Goal: Information Seeking & Learning: Learn about a topic

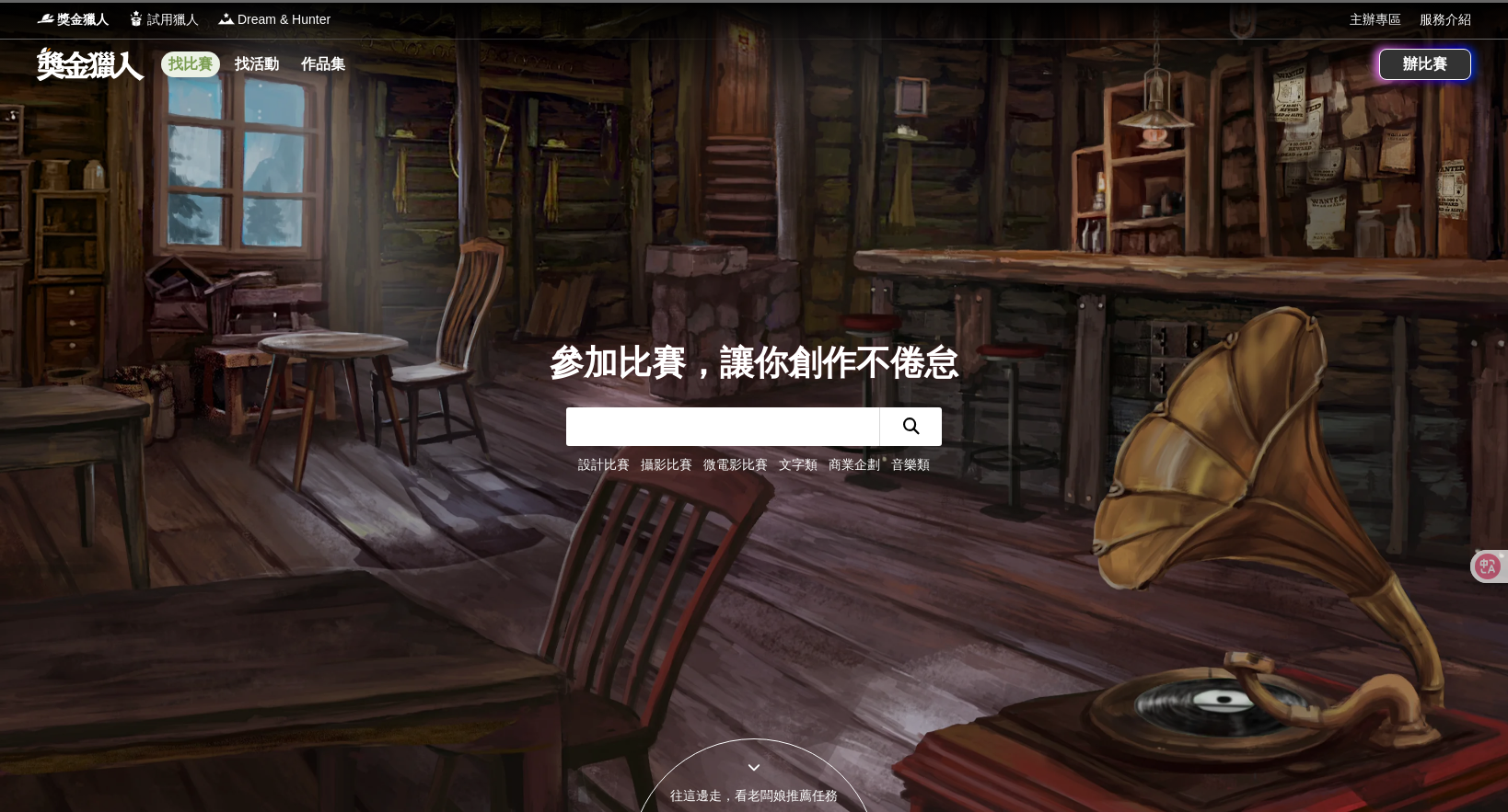
click at [207, 69] on link "找比賽" at bounding box center [190, 64] width 59 height 25
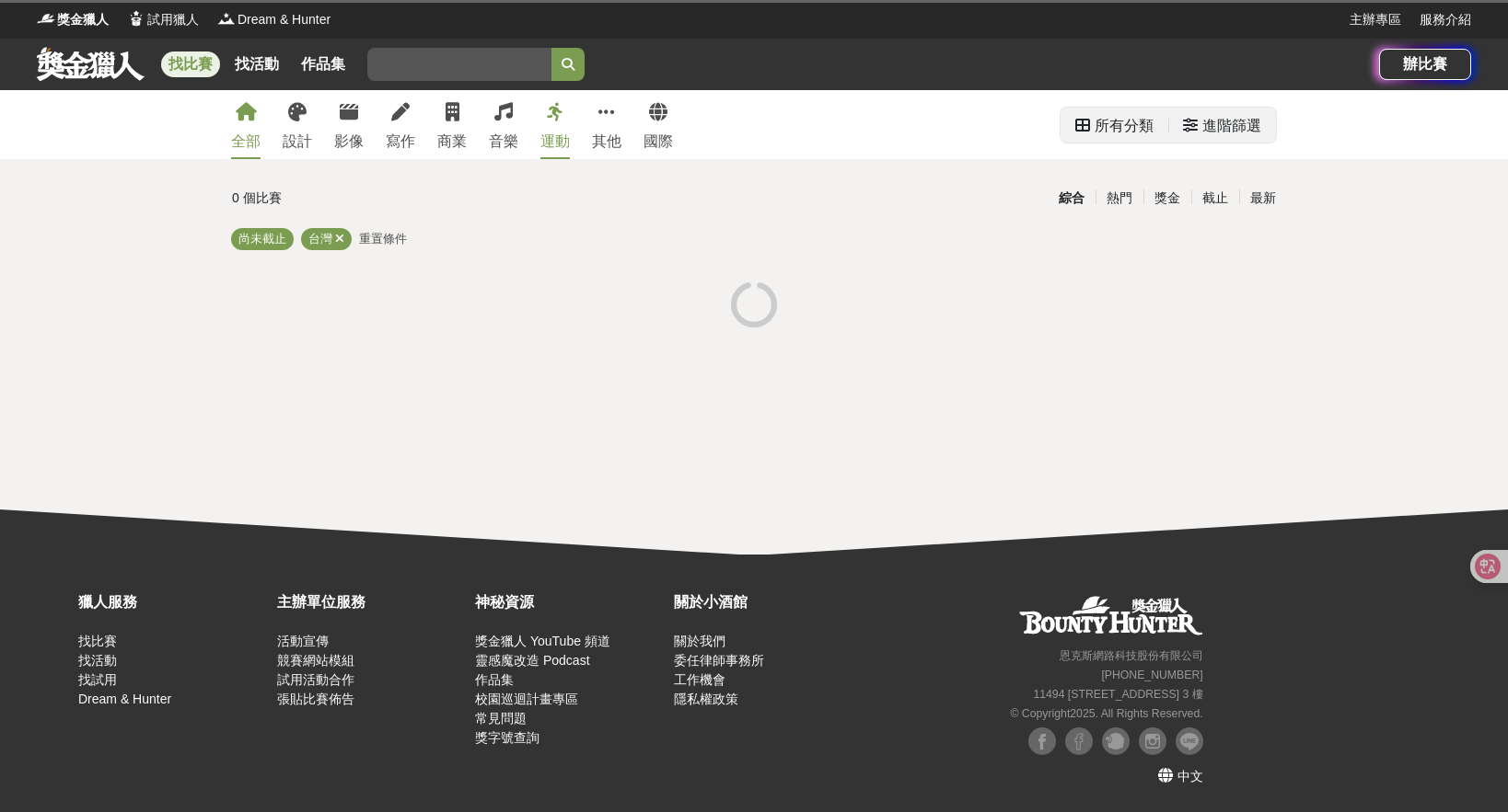
click at [1106, 130] on div "所有分類" at bounding box center [1123, 125] width 59 height 37
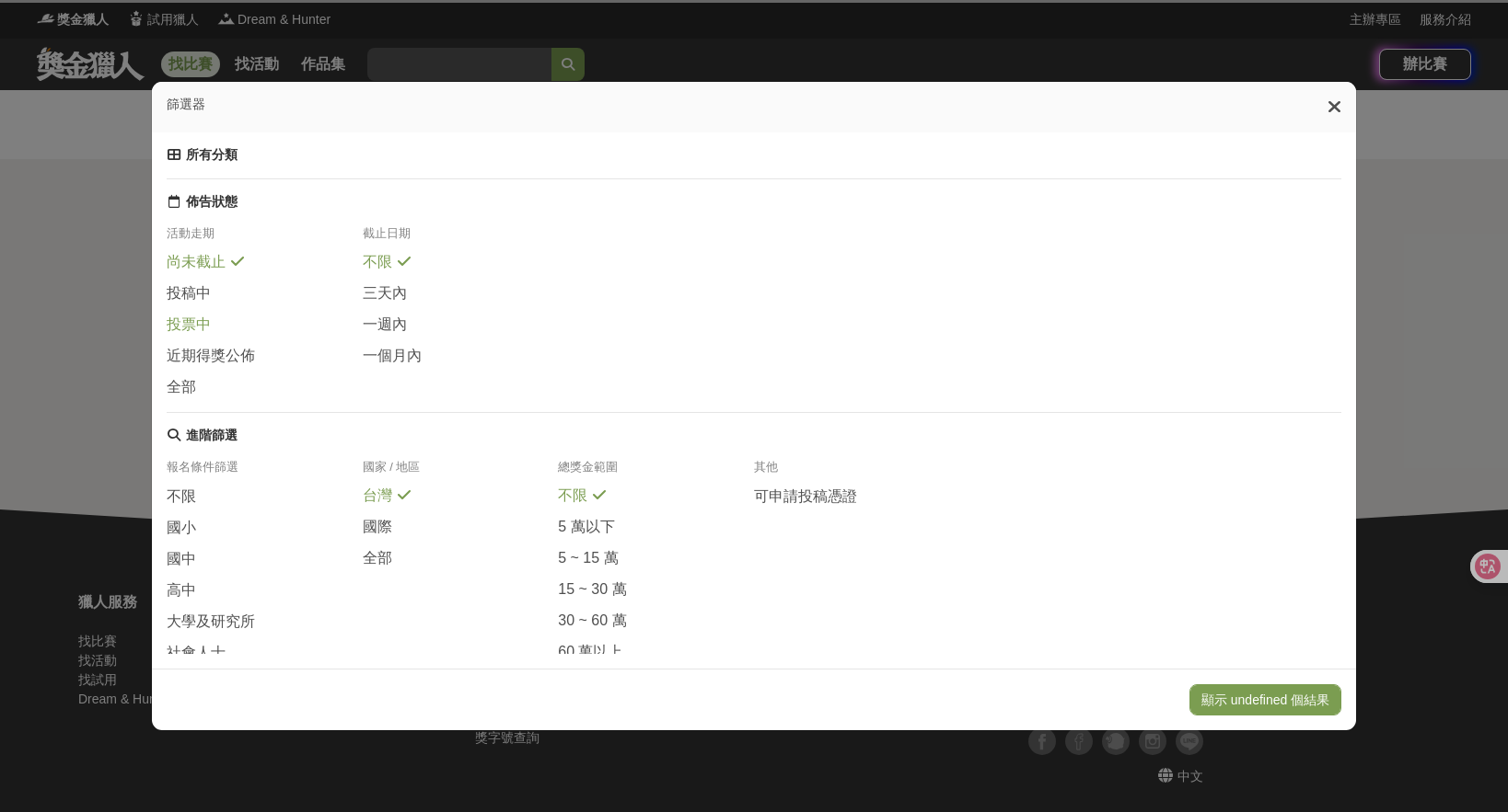
drag, startPoint x: 208, startPoint y: 345, endPoint x: 255, endPoint y: 351, distance: 47.4
click at [255, 346] on div "投票中" at bounding box center [265, 330] width 196 height 31
click at [861, 281] on div "活動走期 尚未截止 投稿中 投票中 近期得獎公佈 全部 截止日期 不限 三天內 一週內 一個月內" at bounding box center [754, 318] width 1174 height 187
click at [1349, 104] on div "篩選器" at bounding box center [753, 107] width 1204 height 51
click at [1337, 101] on icon at bounding box center [1334, 107] width 14 height 19
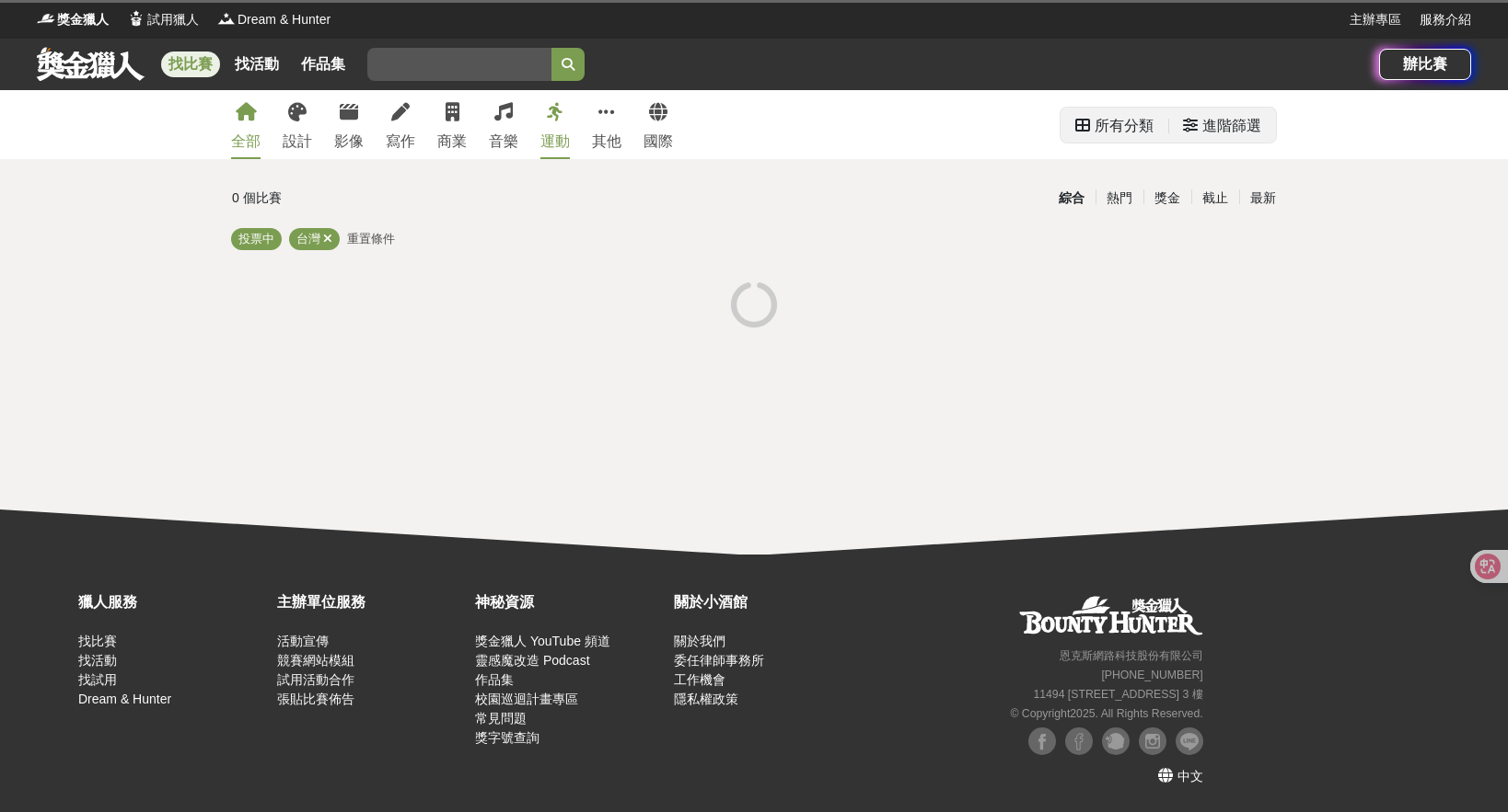
click at [1093, 123] on div "所有分類" at bounding box center [1114, 125] width 78 height 37
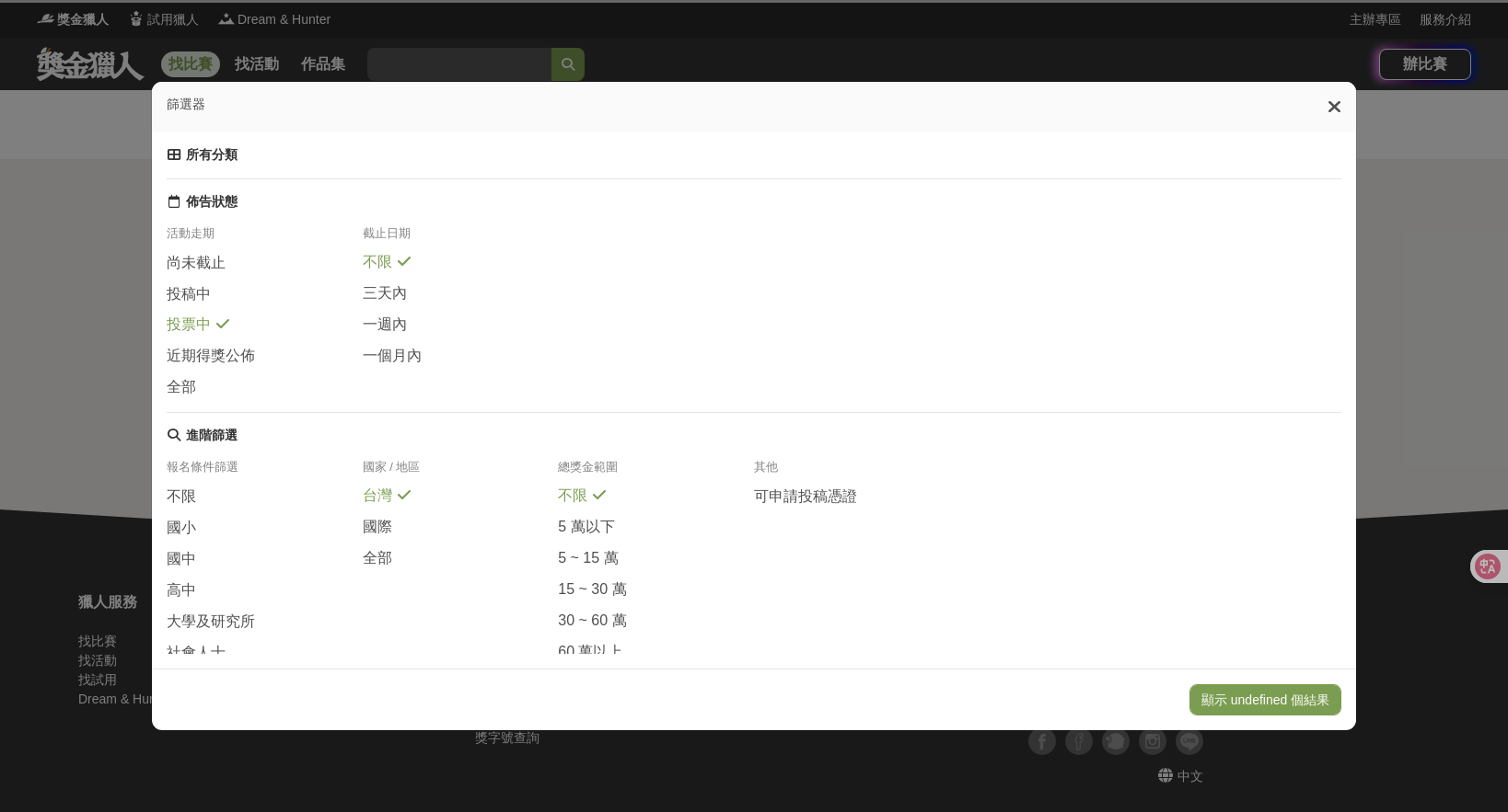
click at [1355, 101] on div "篩選器" at bounding box center [753, 107] width 1204 height 51
click at [1335, 92] on div "篩選器" at bounding box center [753, 107] width 1204 height 51
click at [1340, 106] on icon at bounding box center [1334, 107] width 14 height 19
click at [1337, 99] on icon at bounding box center [1334, 107] width 14 height 19
click at [1336, 104] on icon at bounding box center [1334, 107] width 14 height 19
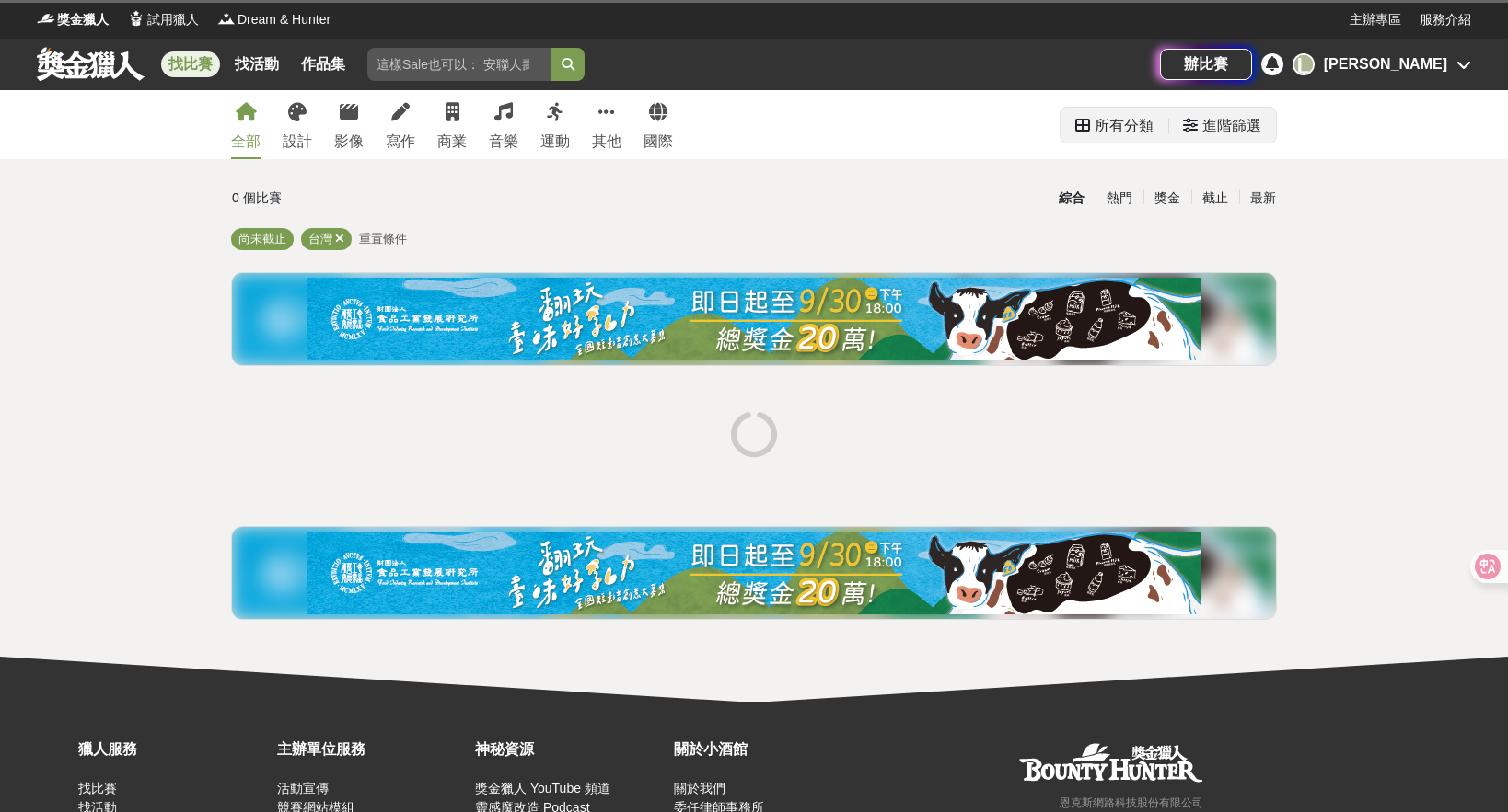
click at [1130, 133] on div "所有分類" at bounding box center [1123, 125] width 59 height 37
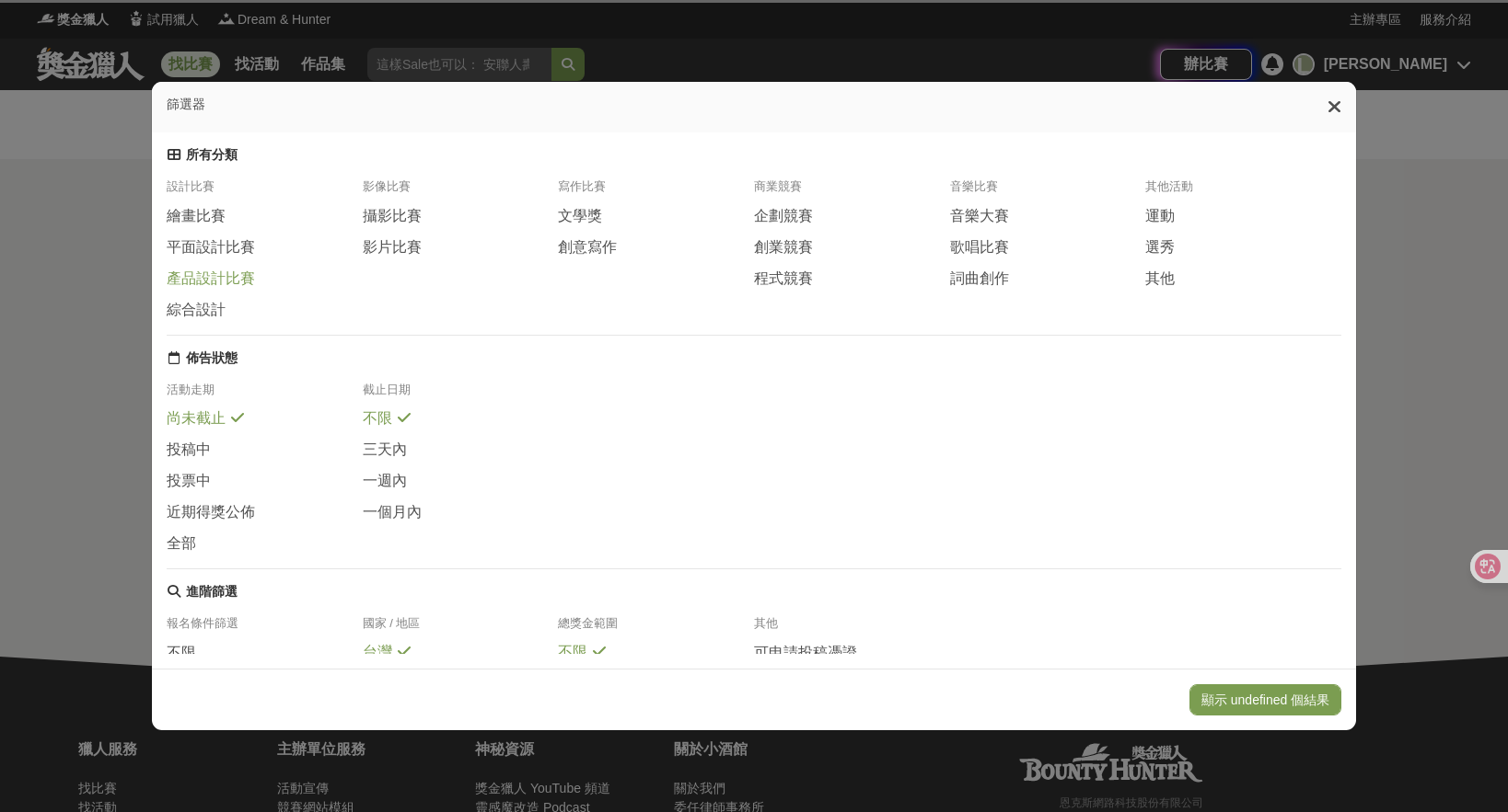
click at [225, 284] on span "產品設計比賽" at bounding box center [211, 279] width 89 height 20
click at [1292, 697] on button "顯示 undefined 個結果" at bounding box center [1265, 700] width 152 height 31
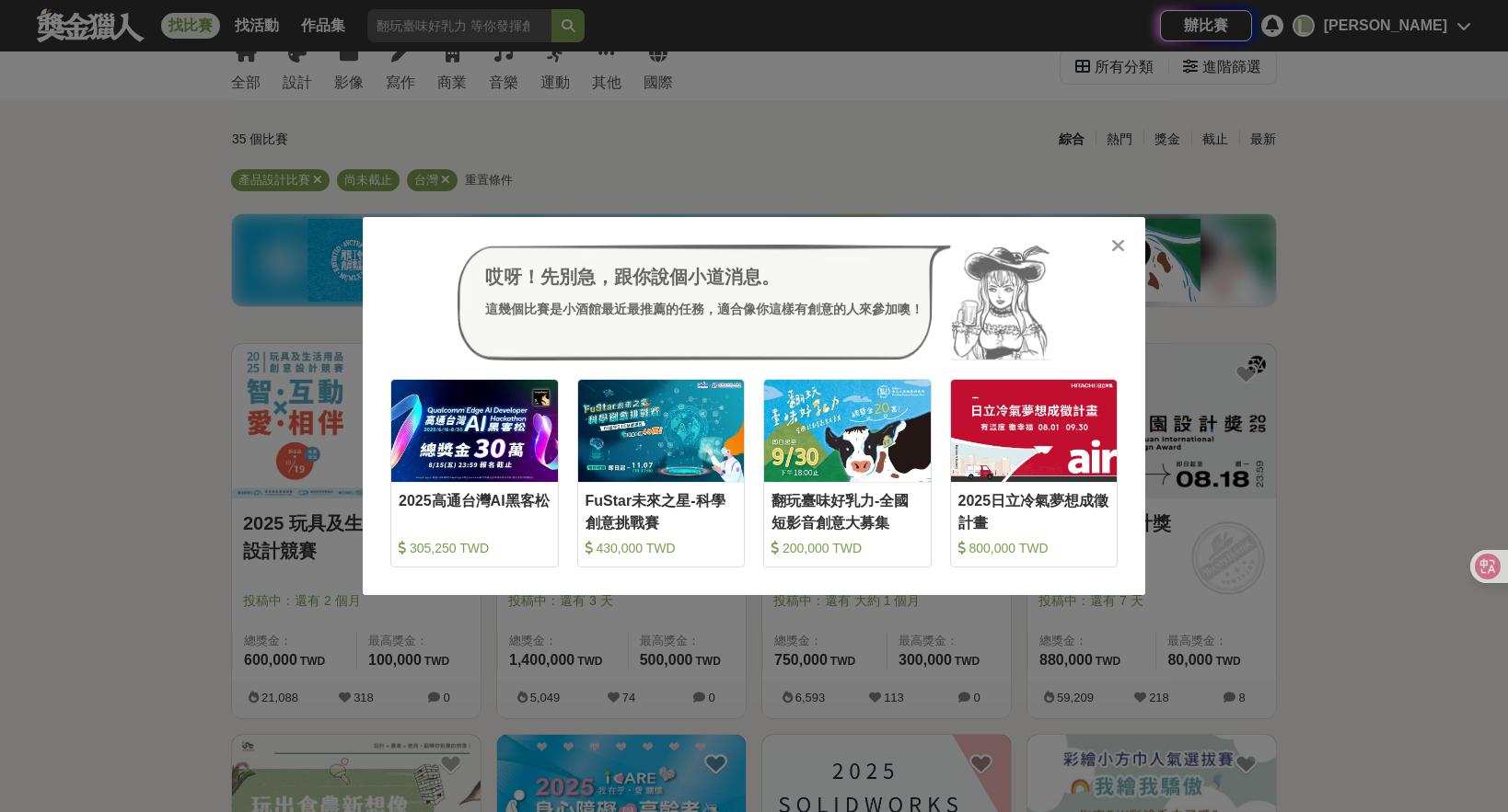
scroll to position [92, 0]
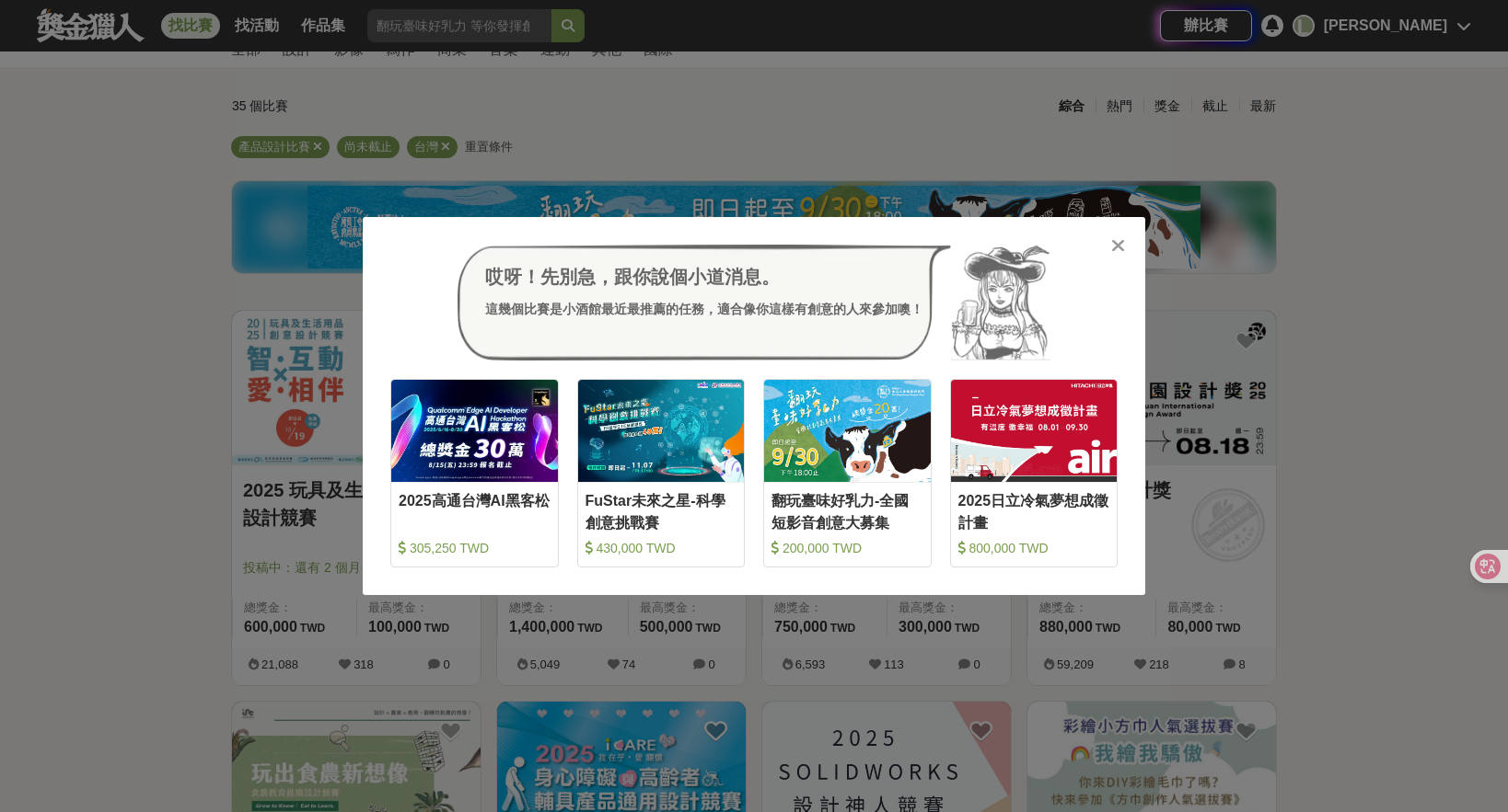
click at [1117, 234] on div "哎呀！先別急，跟你說個小道消息。 這幾個比賽是小酒館最近最推薦的任務，適合像你這樣有創意的人來參加噢！ 收藏 2025高通台灣AI黑客松 305,250 TW…" at bounding box center [754, 405] width 782 height 378
click at [1116, 238] on icon at bounding box center [1118, 246] width 14 height 19
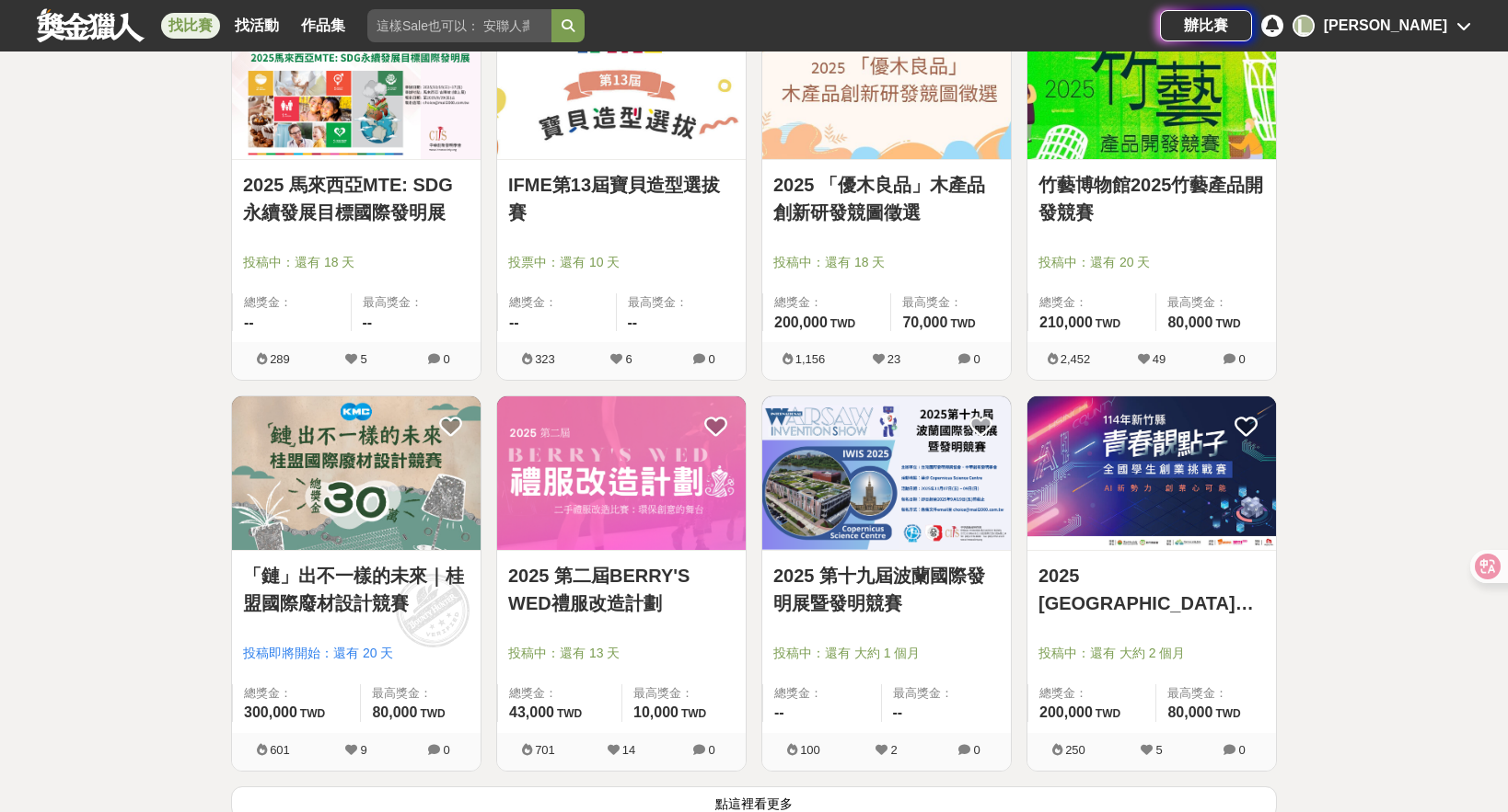
scroll to position [2024, 0]
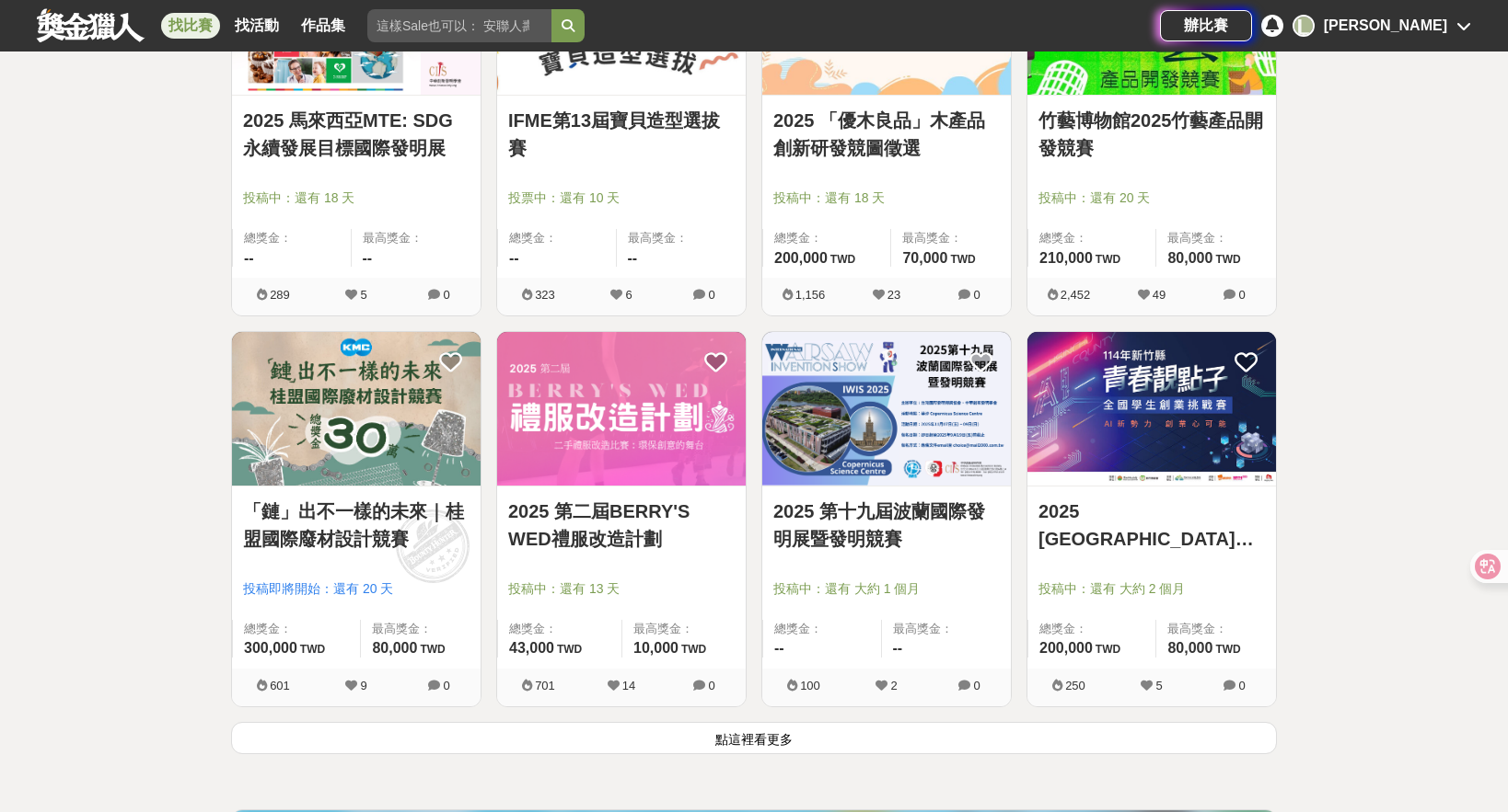
click at [643, 118] on link "IFME第13屆寶貝造型選拔賽" at bounding box center [621, 134] width 226 height 56
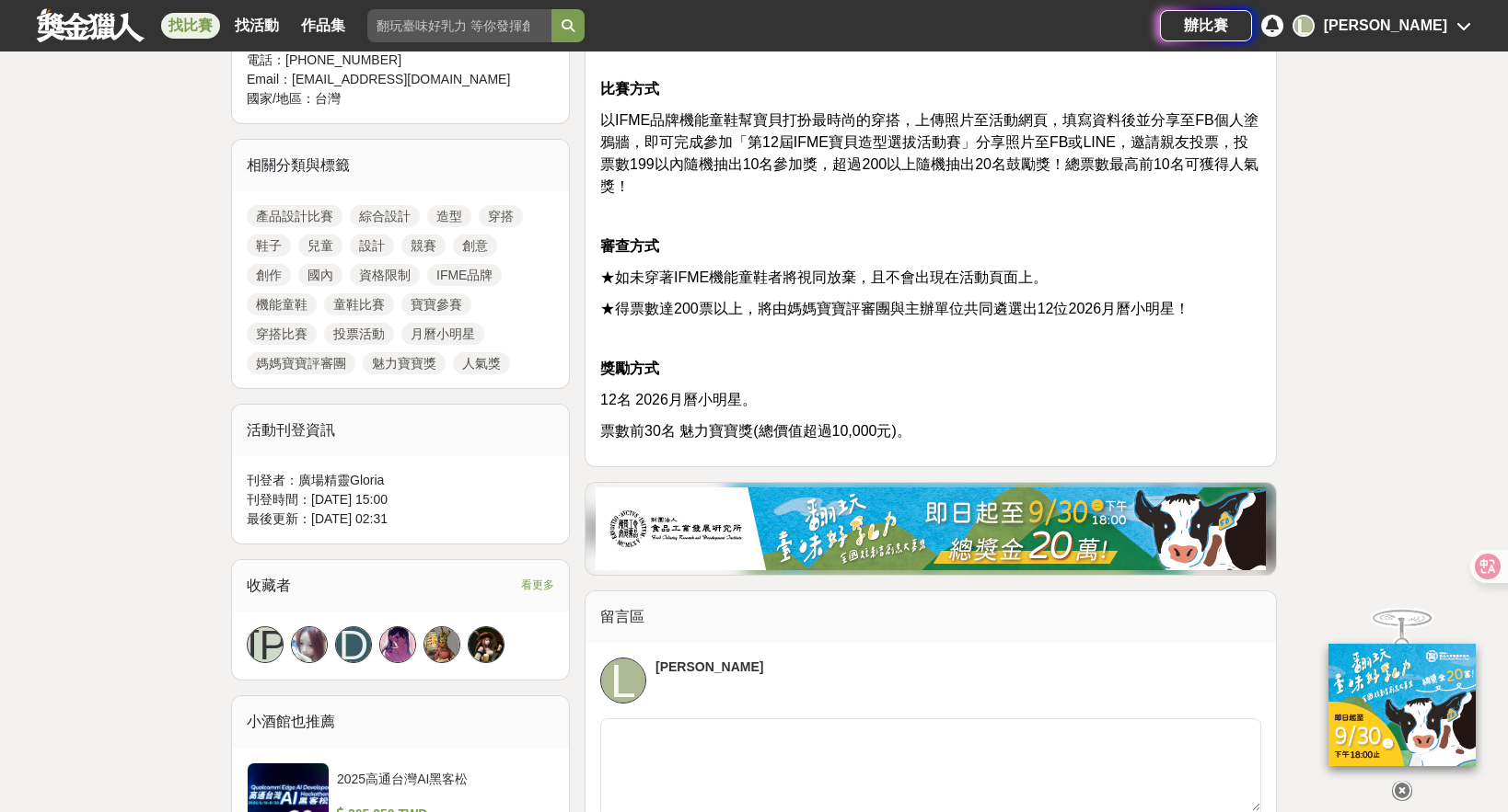
scroll to position [828, 0]
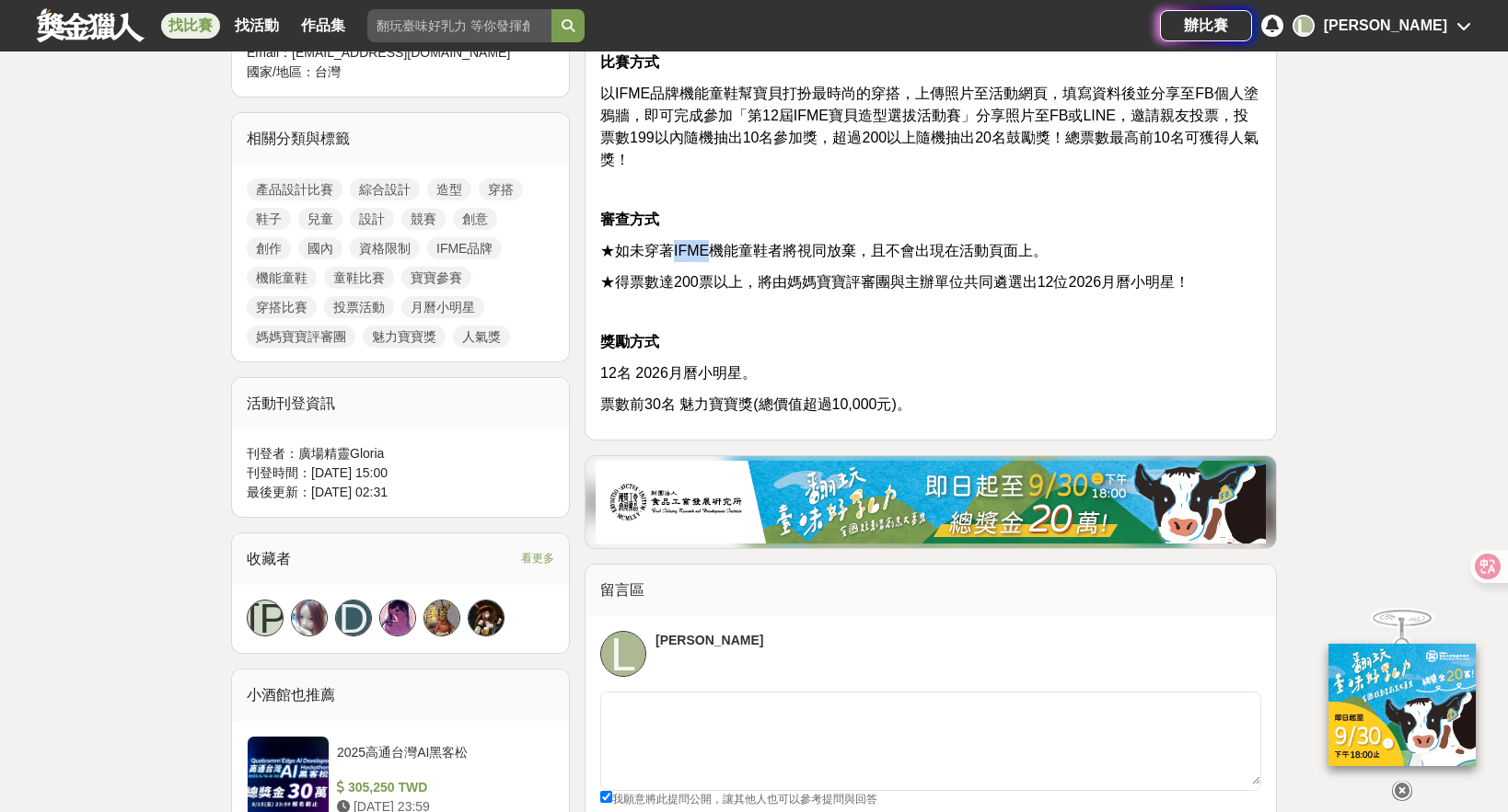
drag, startPoint x: 675, startPoint y: 252, endPoint x: 727, endPoint y: 260, distance: 52.6
click at [715, 252] on span "★如未穿著IFME機能童鞋者將視同放棄，且不會出現在活動頁面上。" at bounding box center [824, 251] width 448 height 16
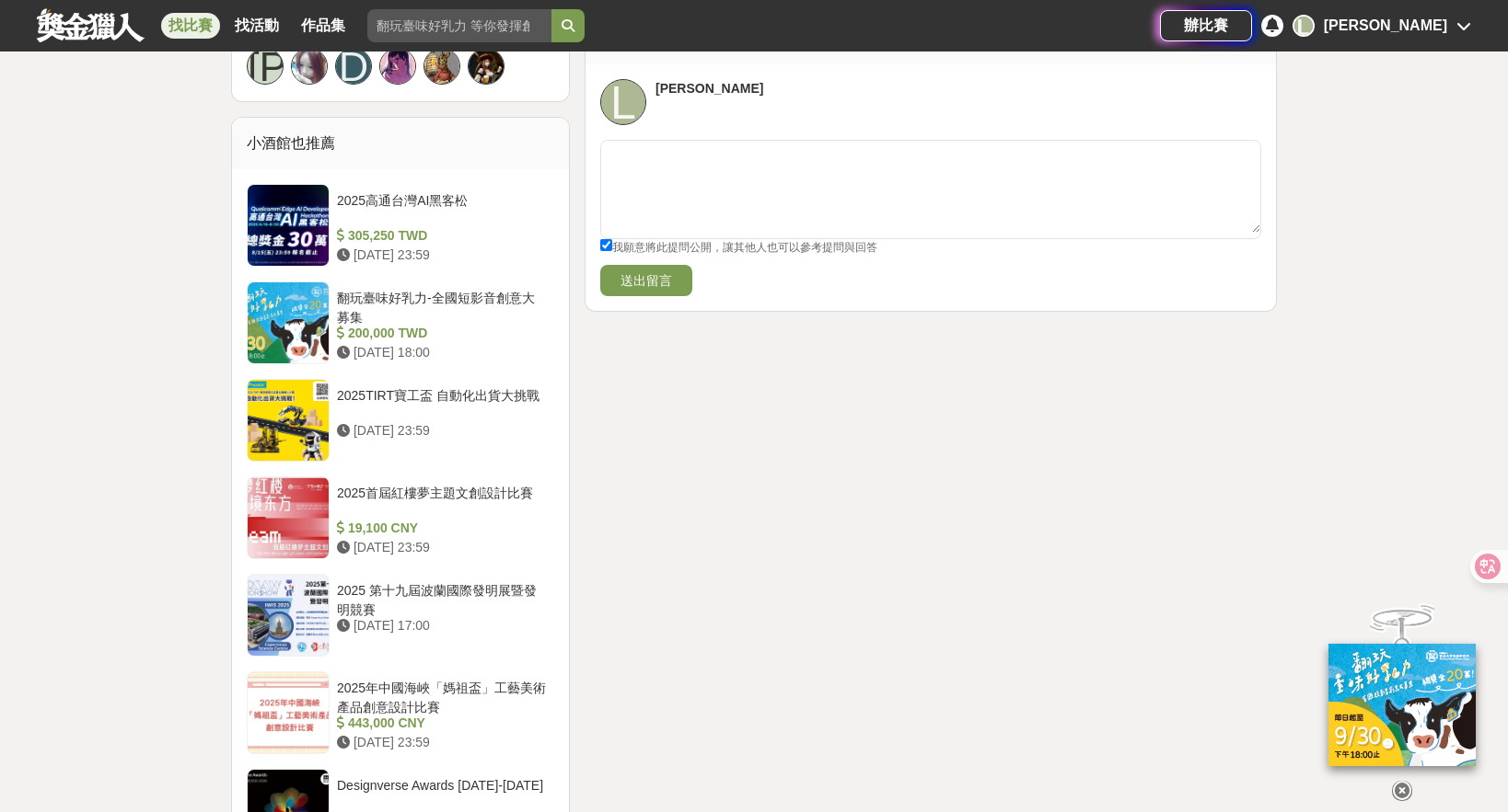
scroll to position [1656, 0]
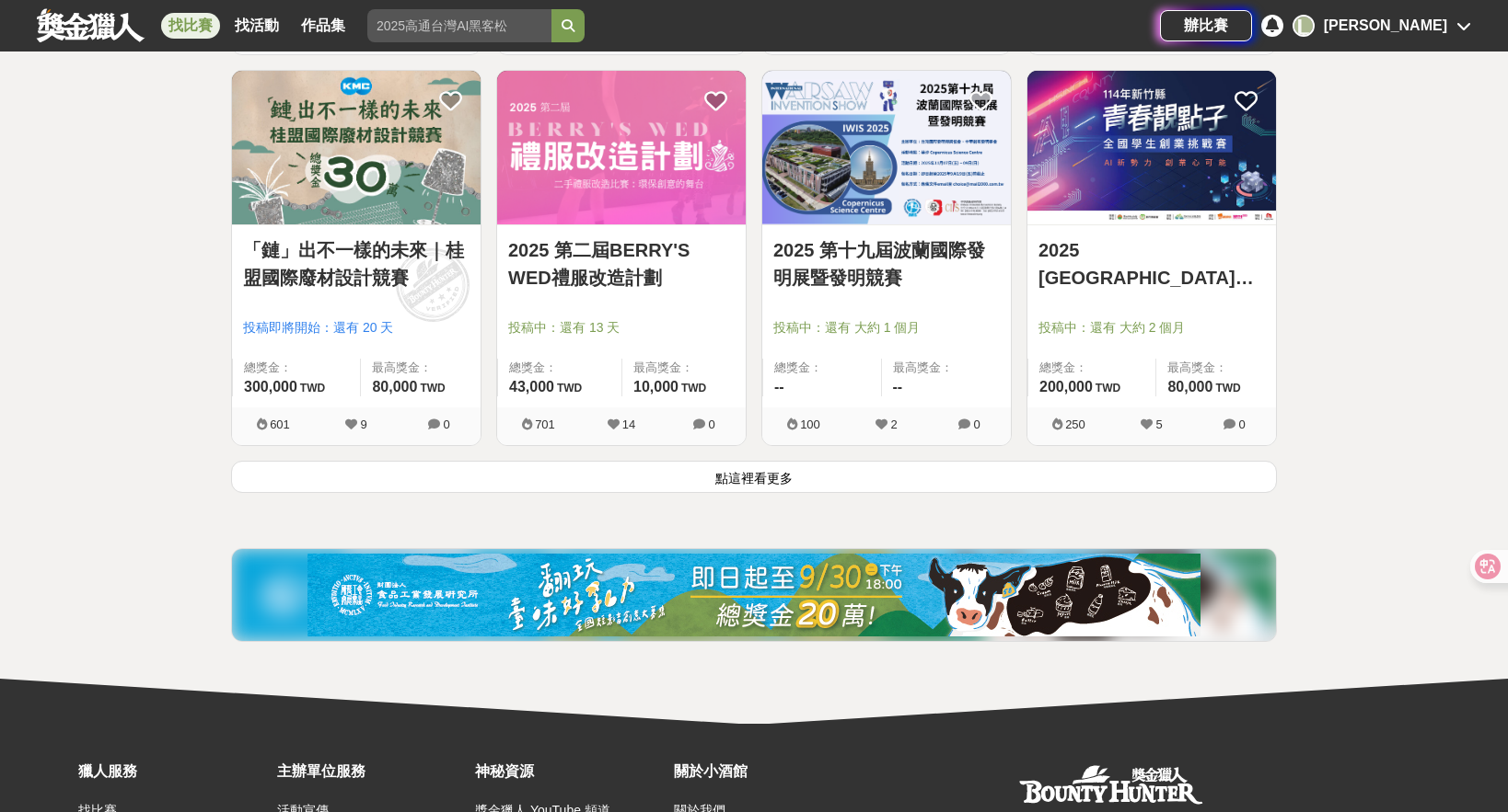
scroll to position [2455, 0]
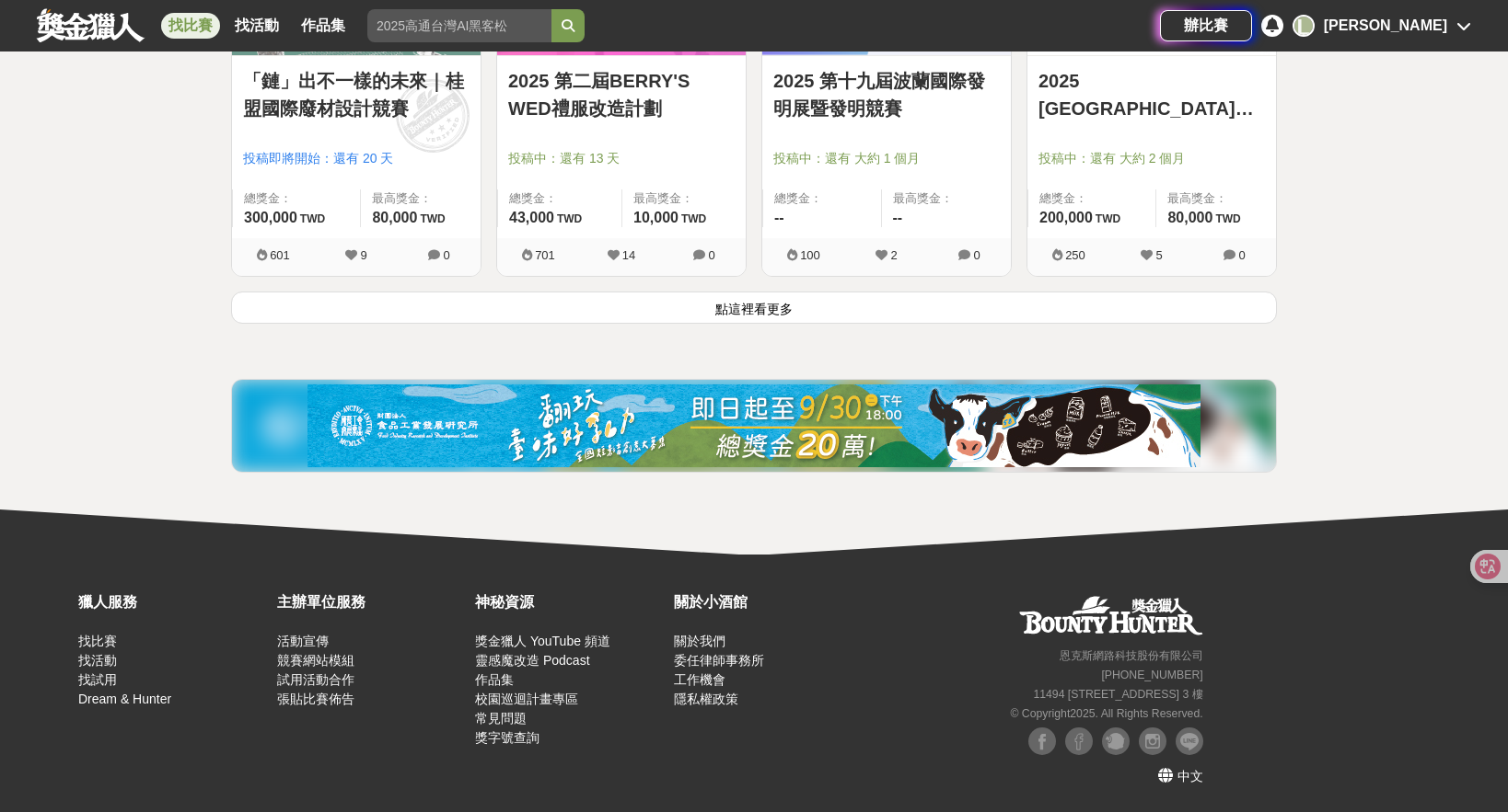
click at [799, 315] on button "點這裡看更多" at bounding box center [753, 308] width 1045 height 32
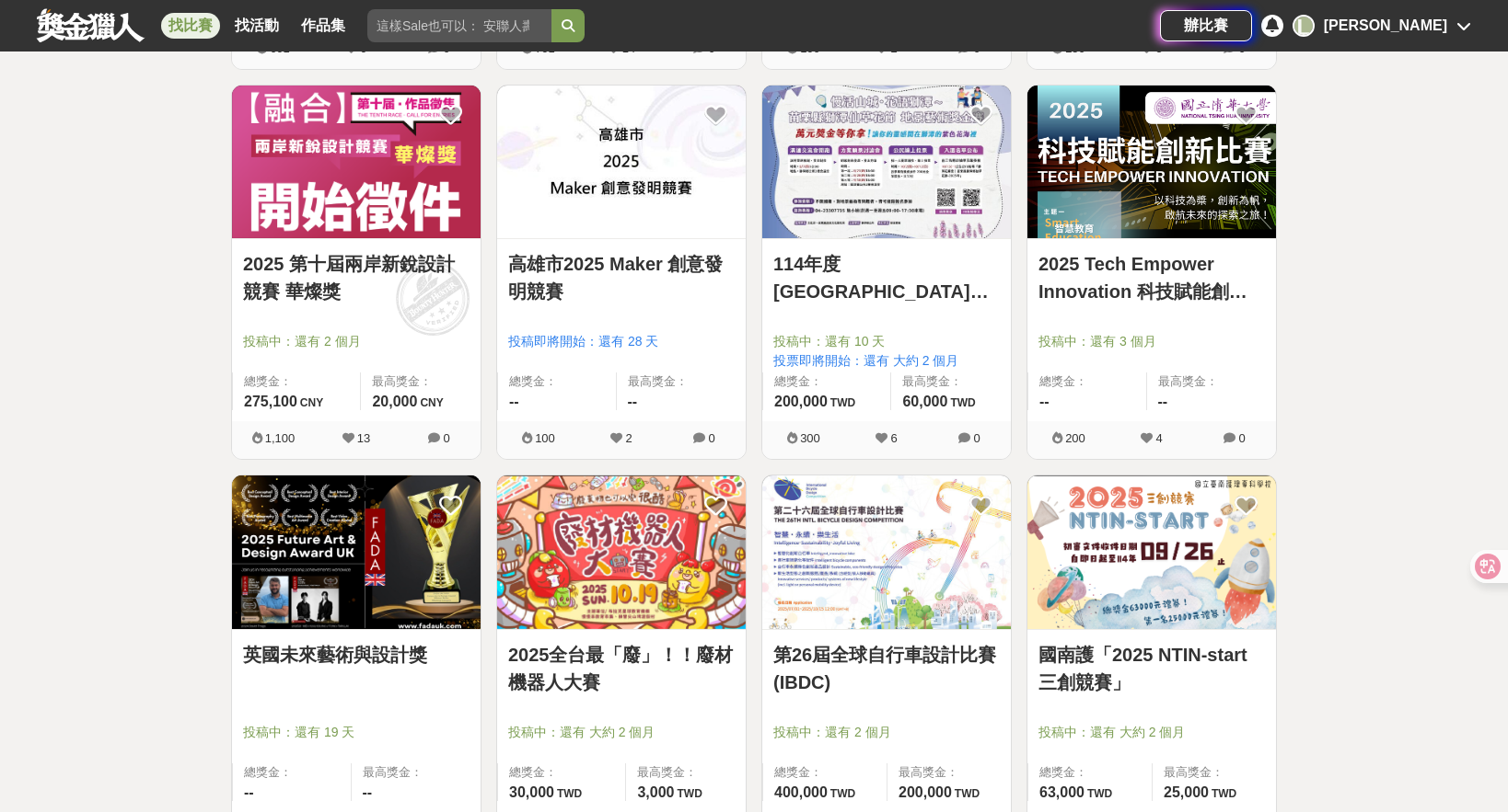
scroll to position [2639, 0]
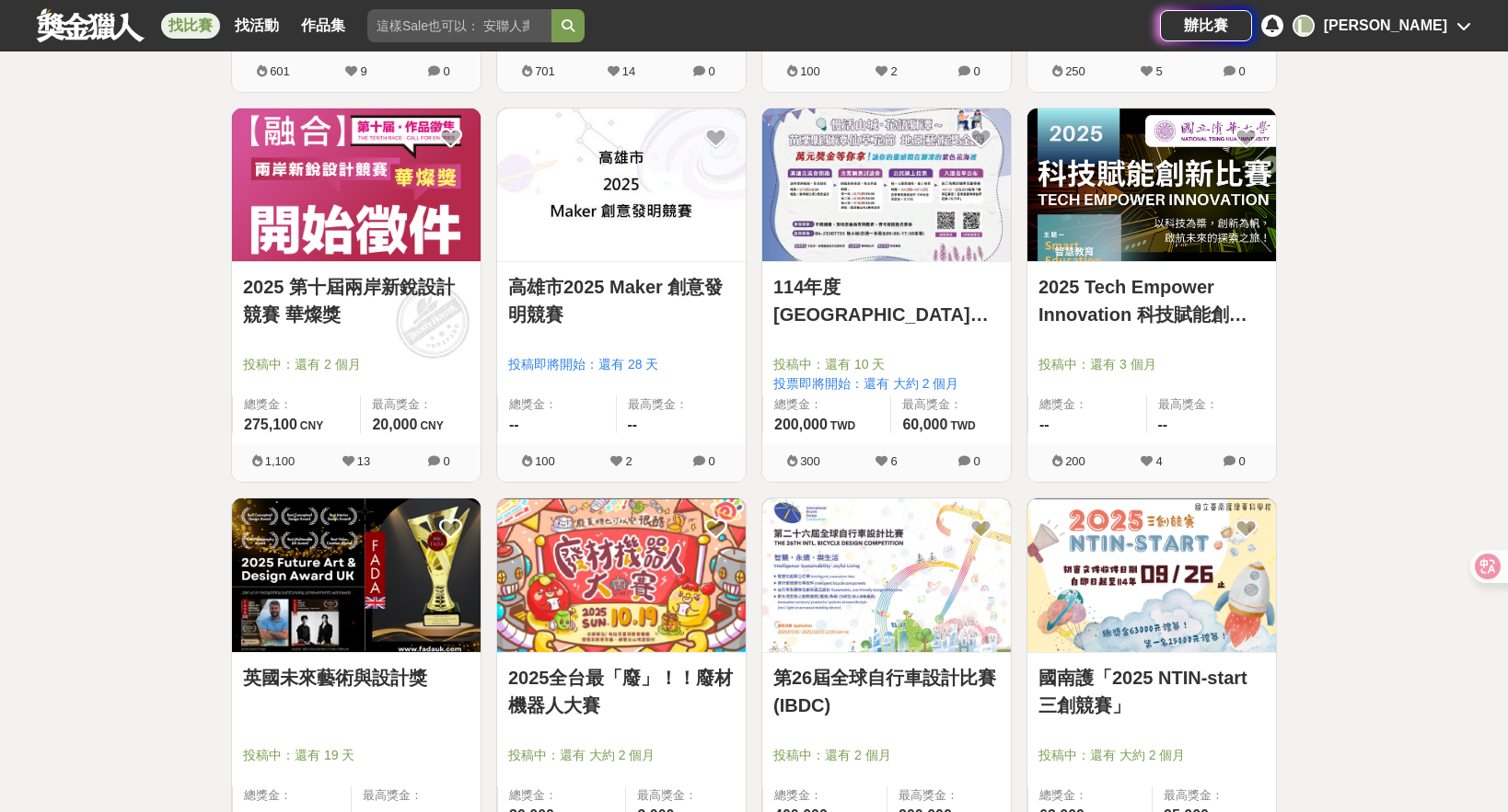
click at [595, 186] on img at bounding box center [621, 185] width 249 height 154
